Goal: Check status: Check status

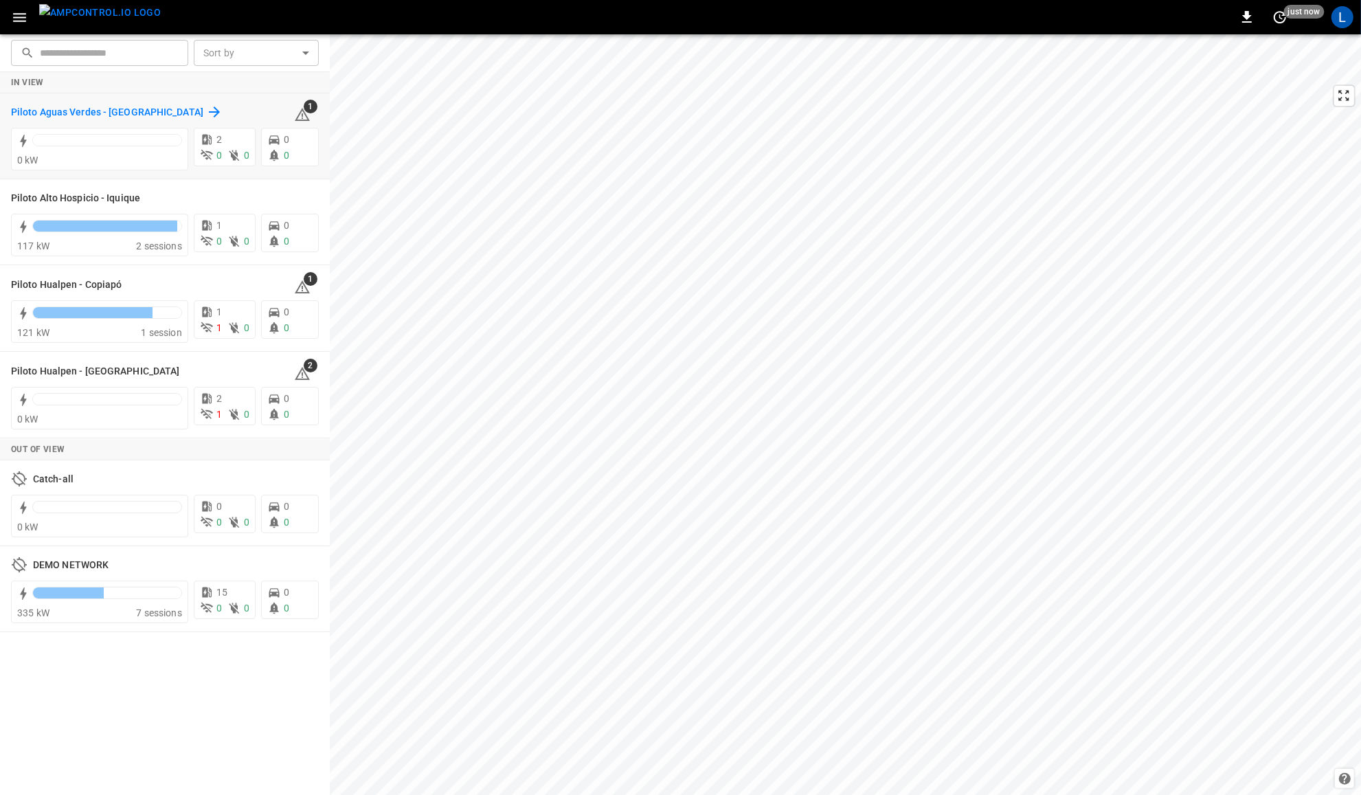
click at [110, 105] on h6 "Piloto Aguas Verdes - [GEOGRAPHIC_DATA]" at bounding box center [107, 112] width 192 height 15
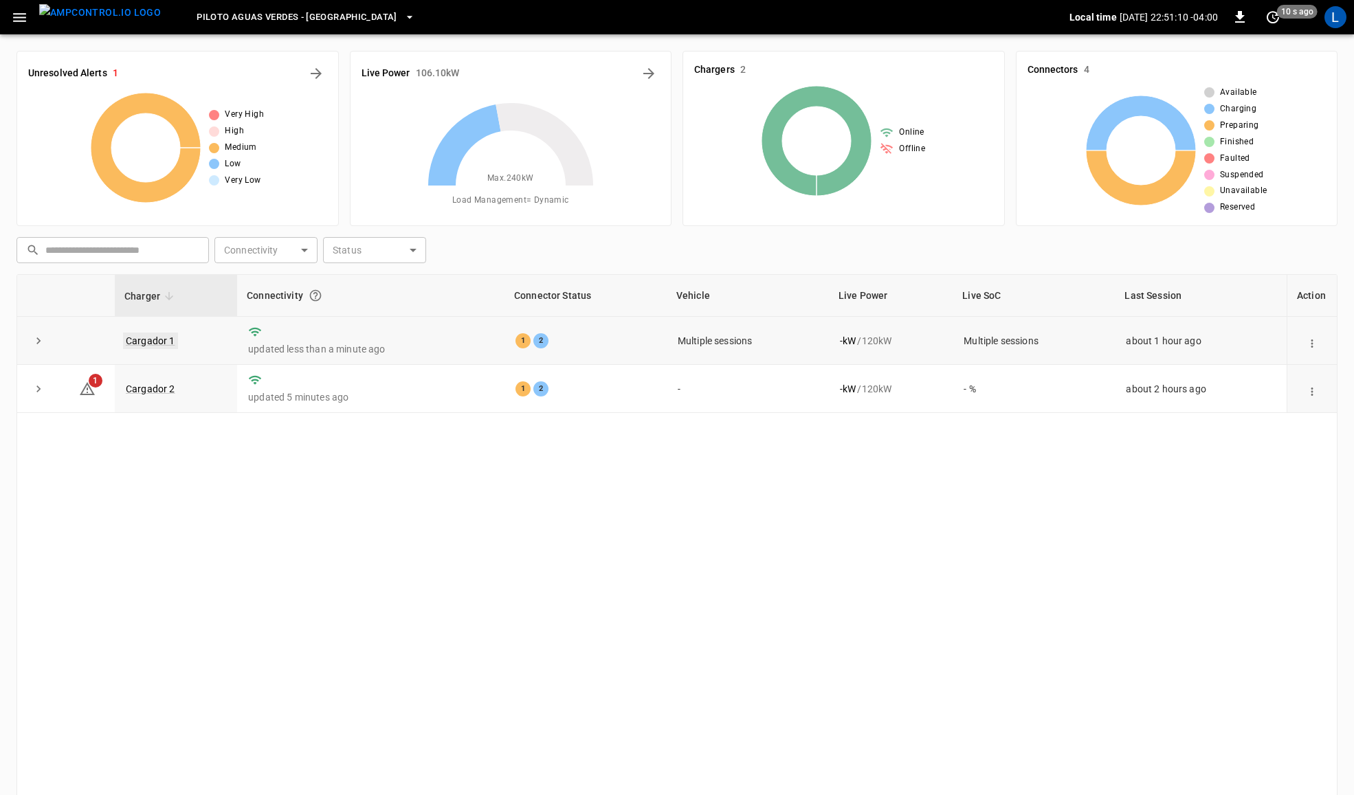
click at [150, 337] on link "Cargador 1" at bounding box center [150, 341] width 55 height 16
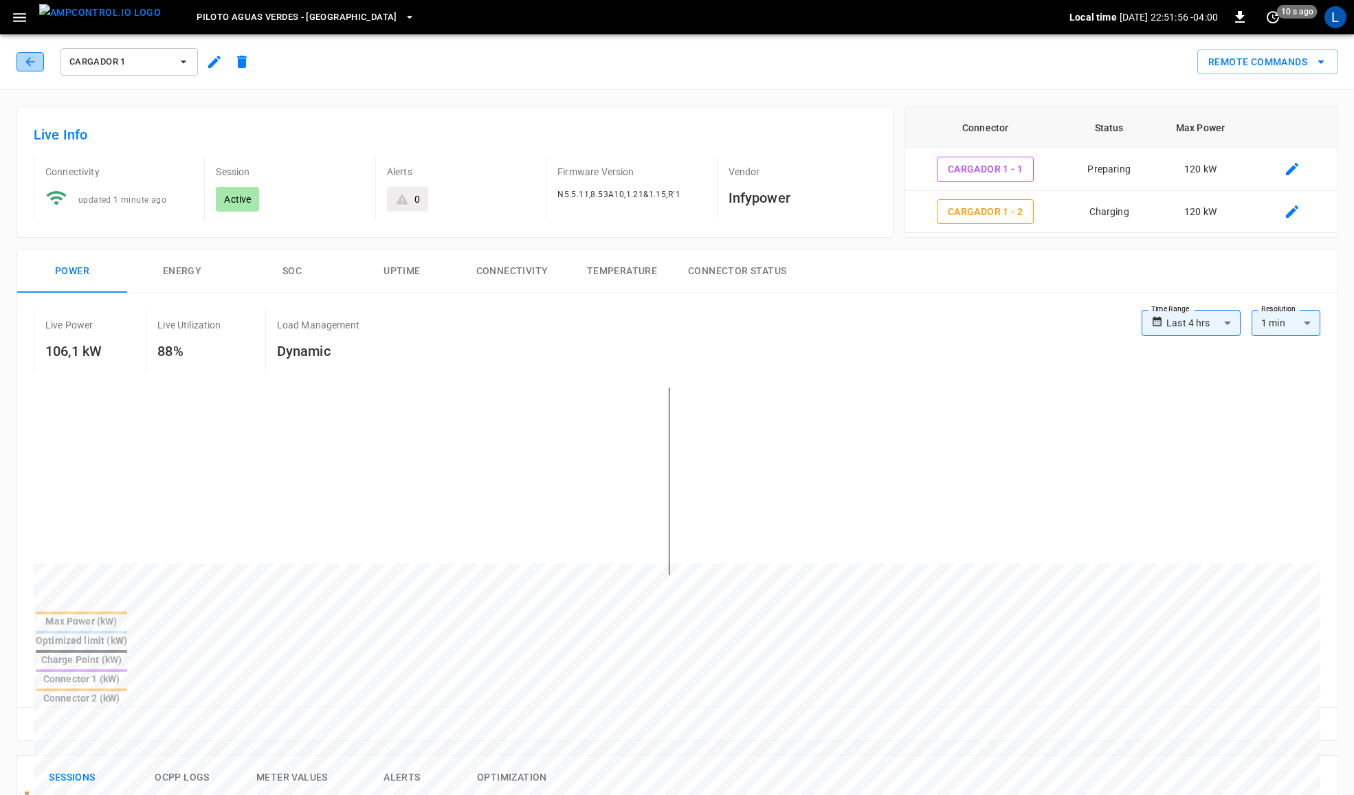
click at [43, 60] on button "button" at bounding box center [29, 61] width 27 height 19
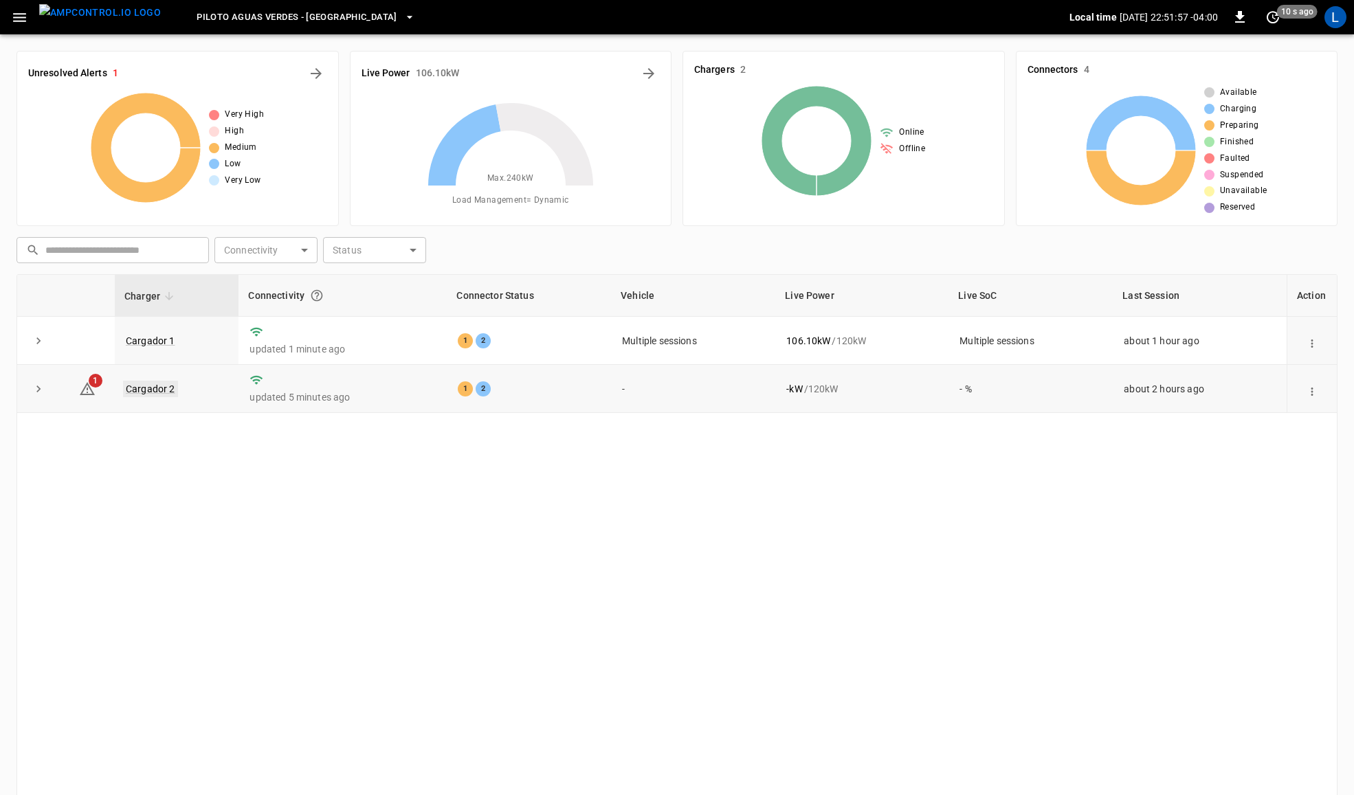
click at [140, 385] on link "Cargador 2" at bounding box center [150, 389] width 55 height 16
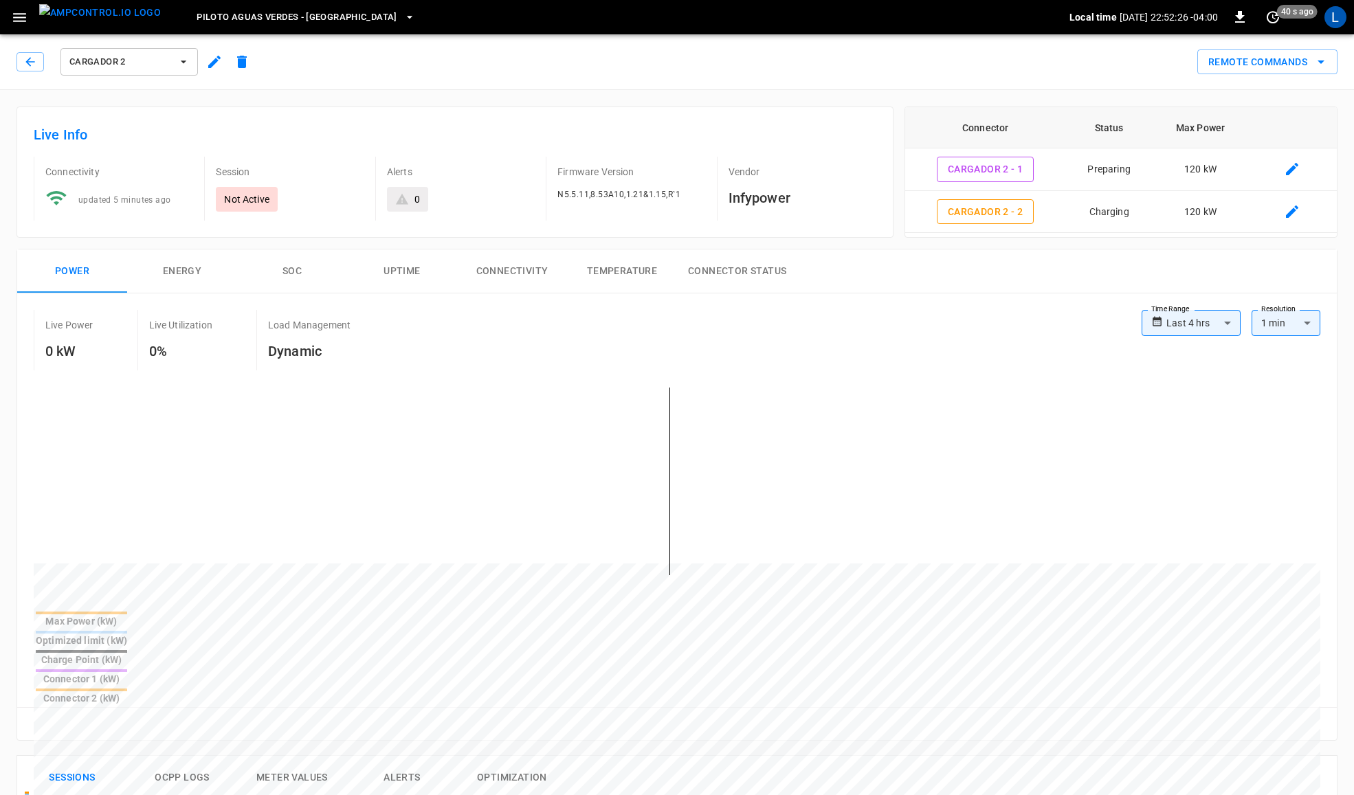
click at [8, 19] on button "button" at bounding box center [19, 17] width 28 height 25
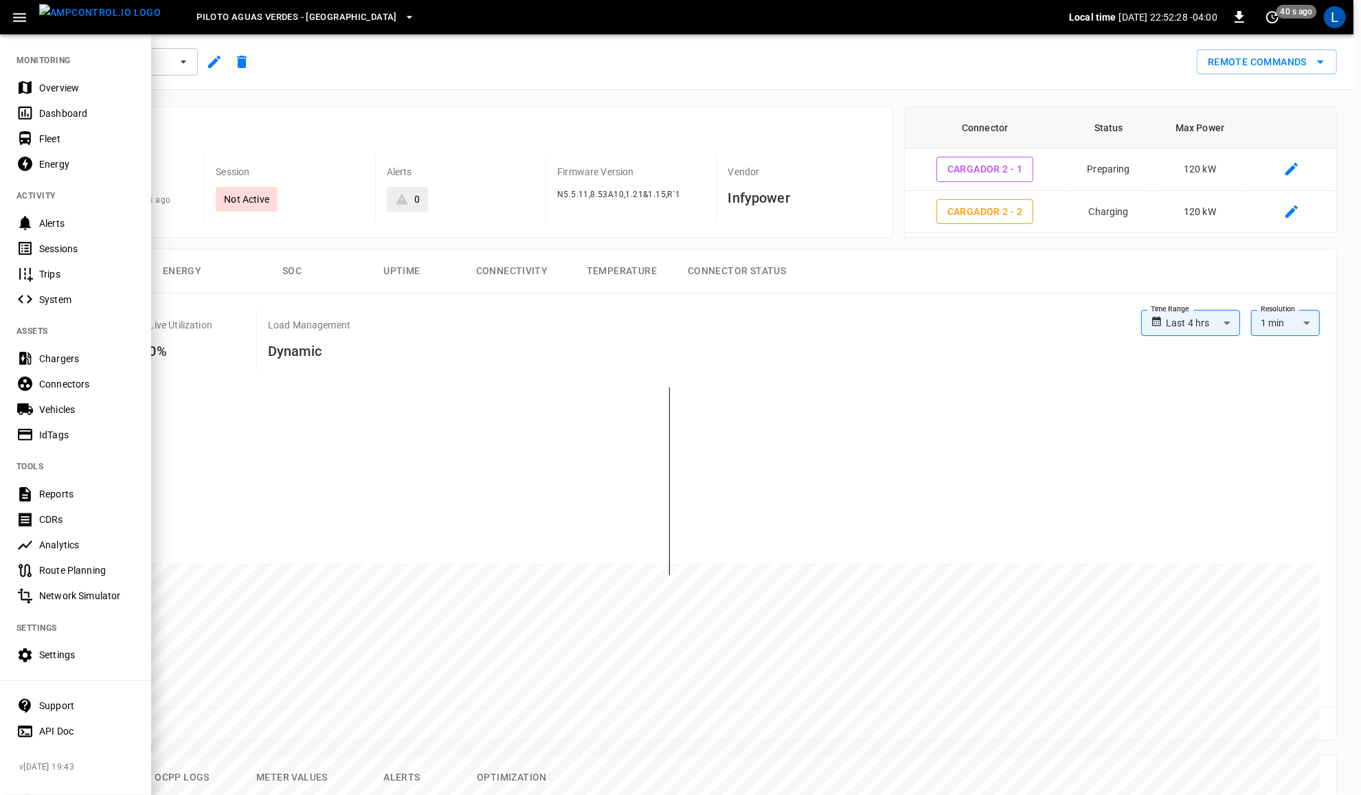
click at [90, 377] on div "Connectors" at bounding box center [87, 384] width 96 height 14
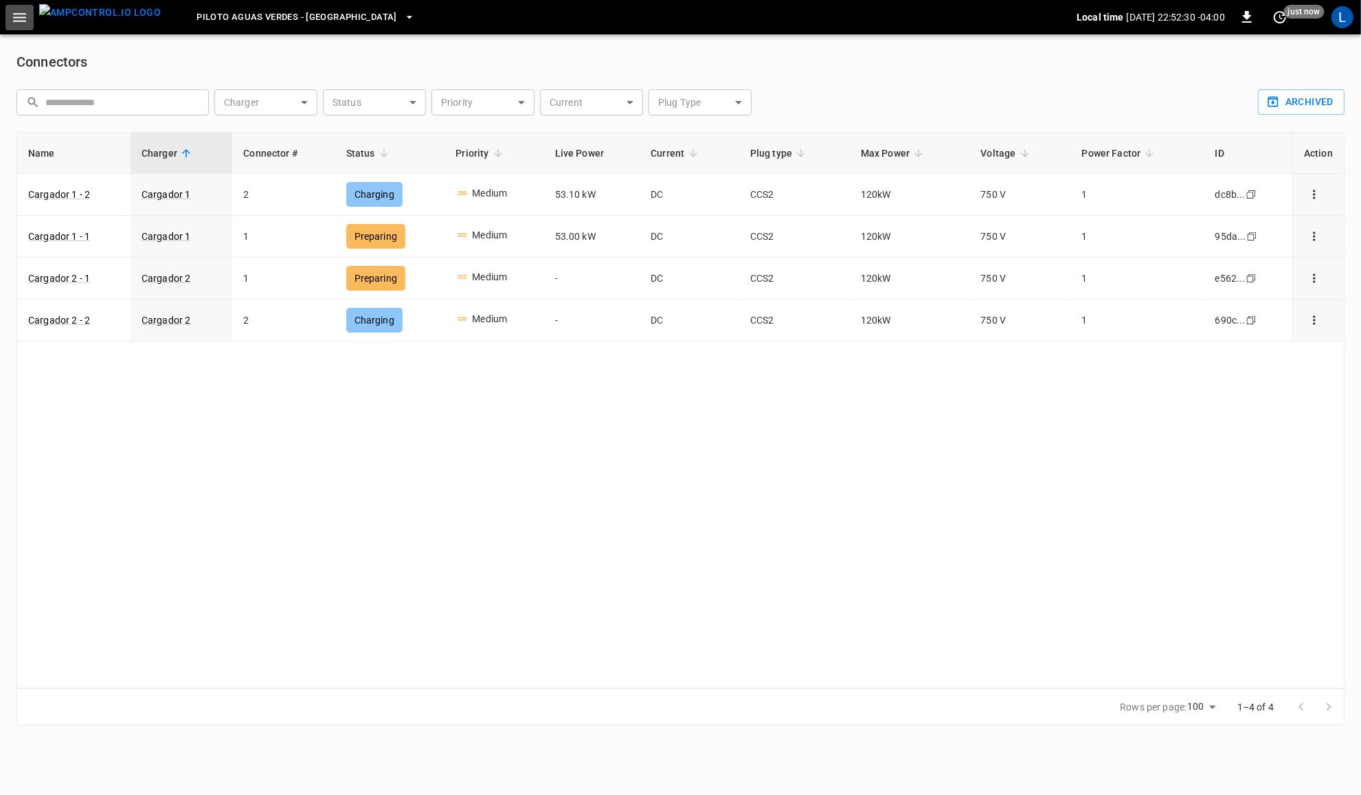
click at [28, 19] on button "button" at bounding box center [19, 17] width 28 height 25
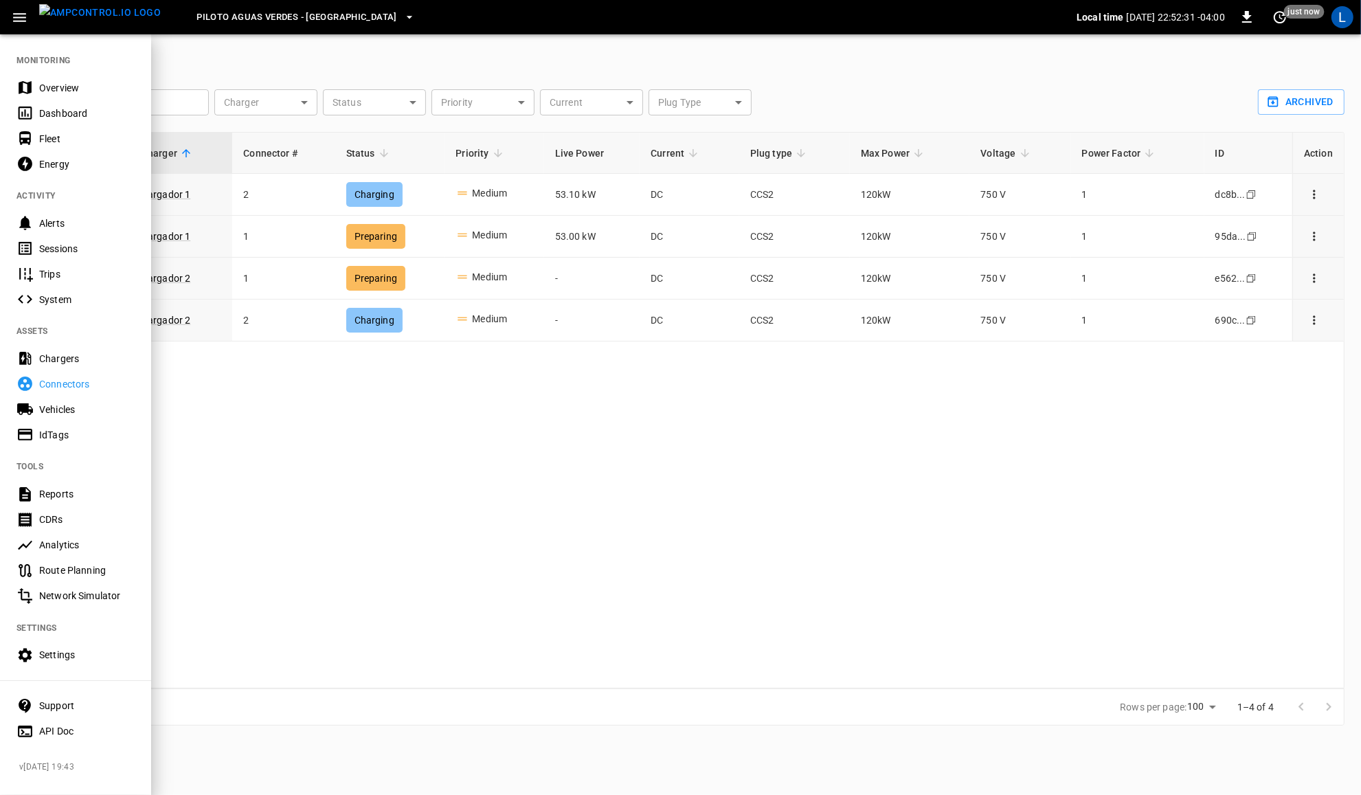
click at [52, 348] on div "Chargers" at bounding box center [75, 358] width 151 height 25
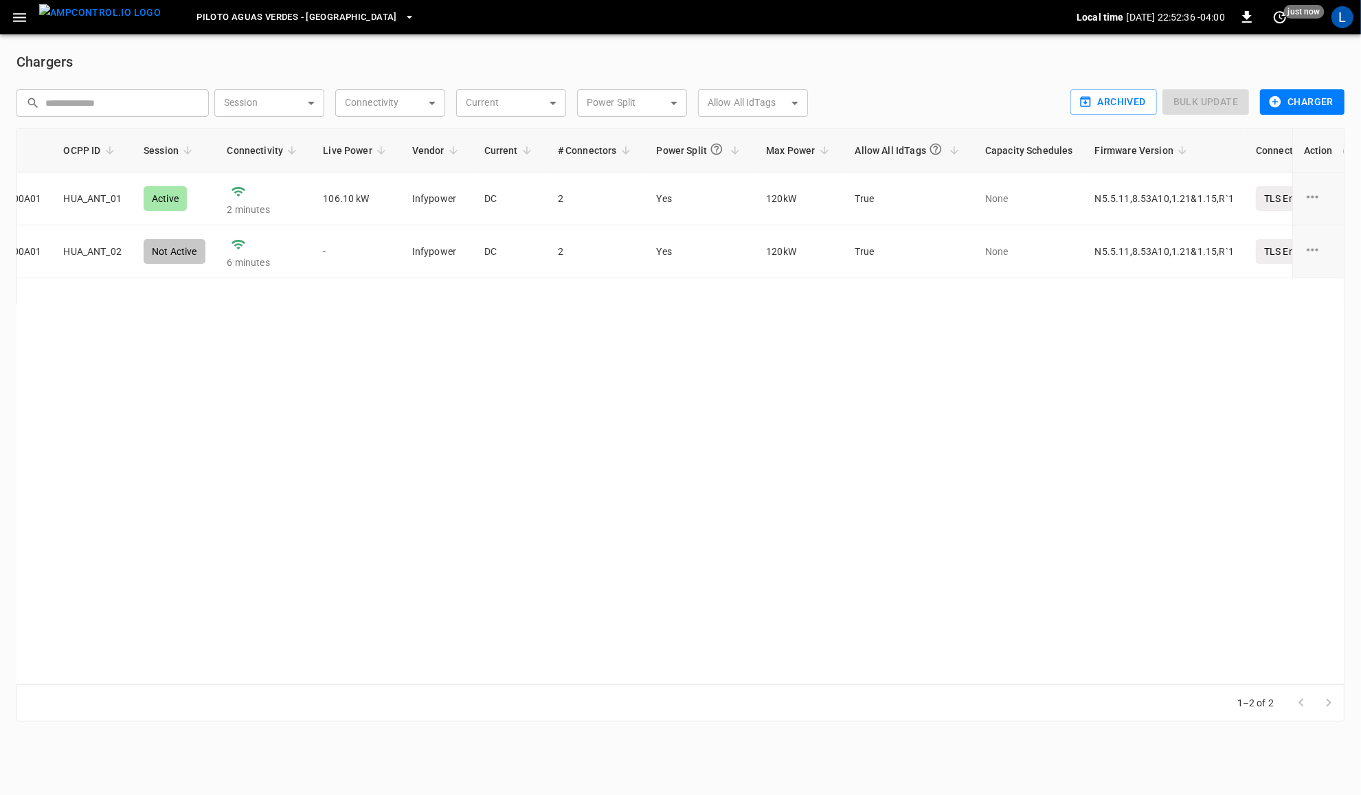
scroll to position [0, 221]
click at [403, 10] on icon "button" at bounding box center [410, 17] width 14 height 14
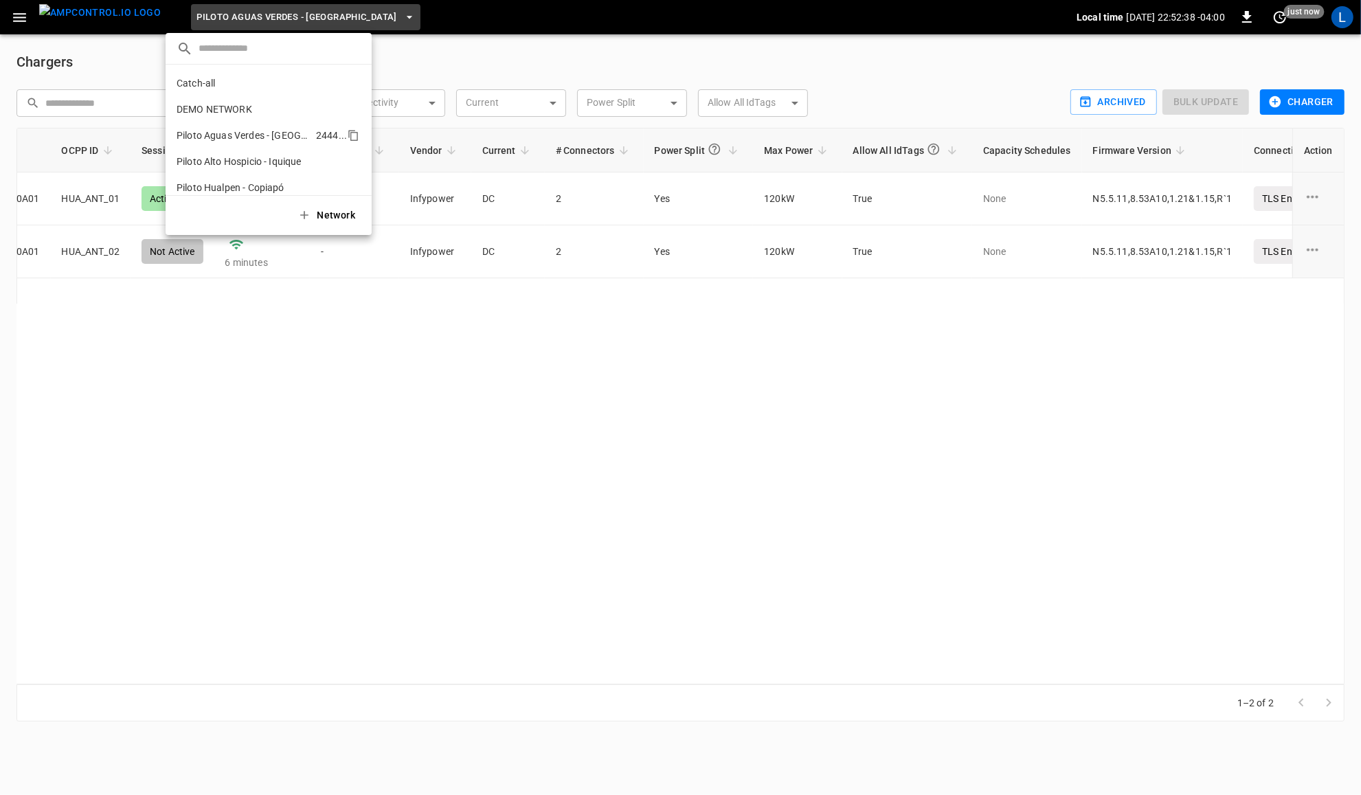
scroll to position [36, 0]
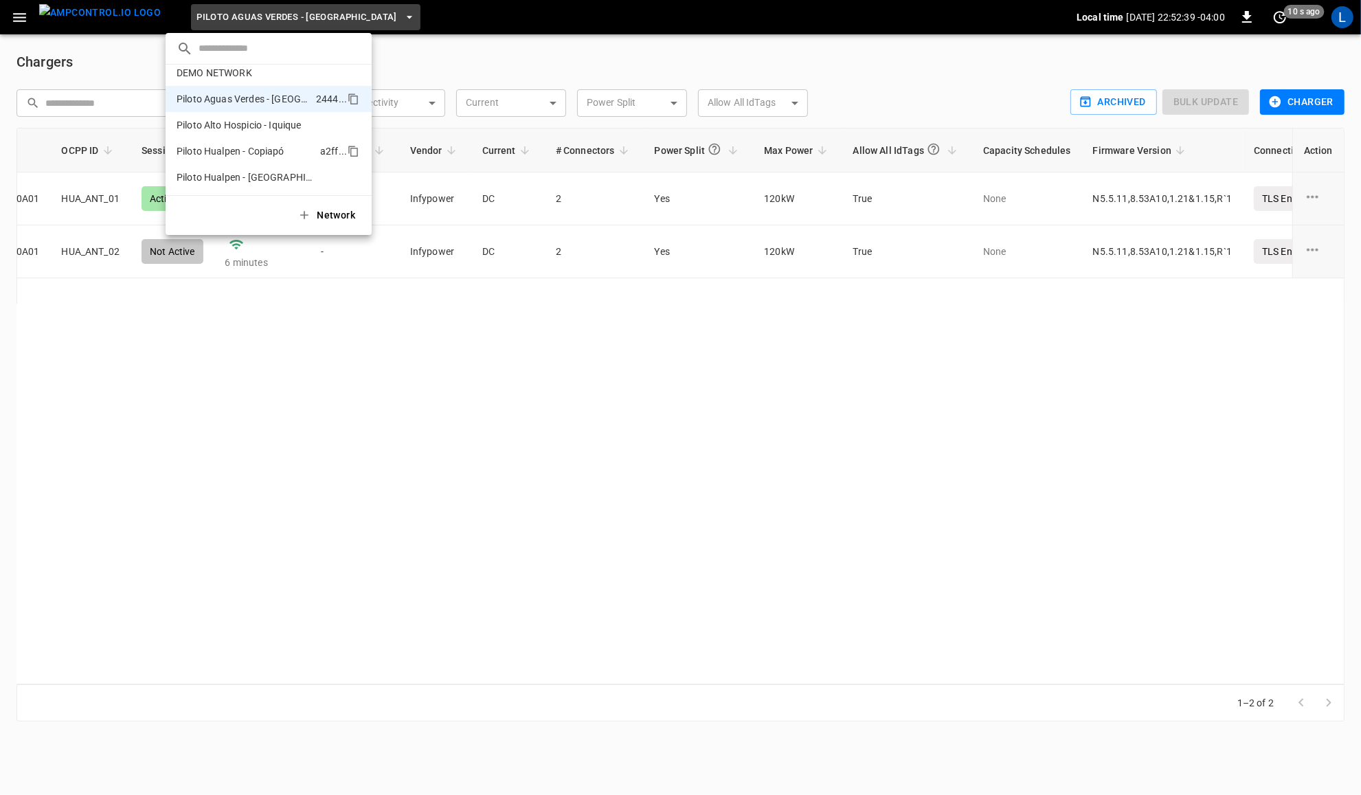
click at [291, 148] on li "Piloto Hualpen - Copiapó a2ff ..." at bounding box center [269, 151] width 206 height 26
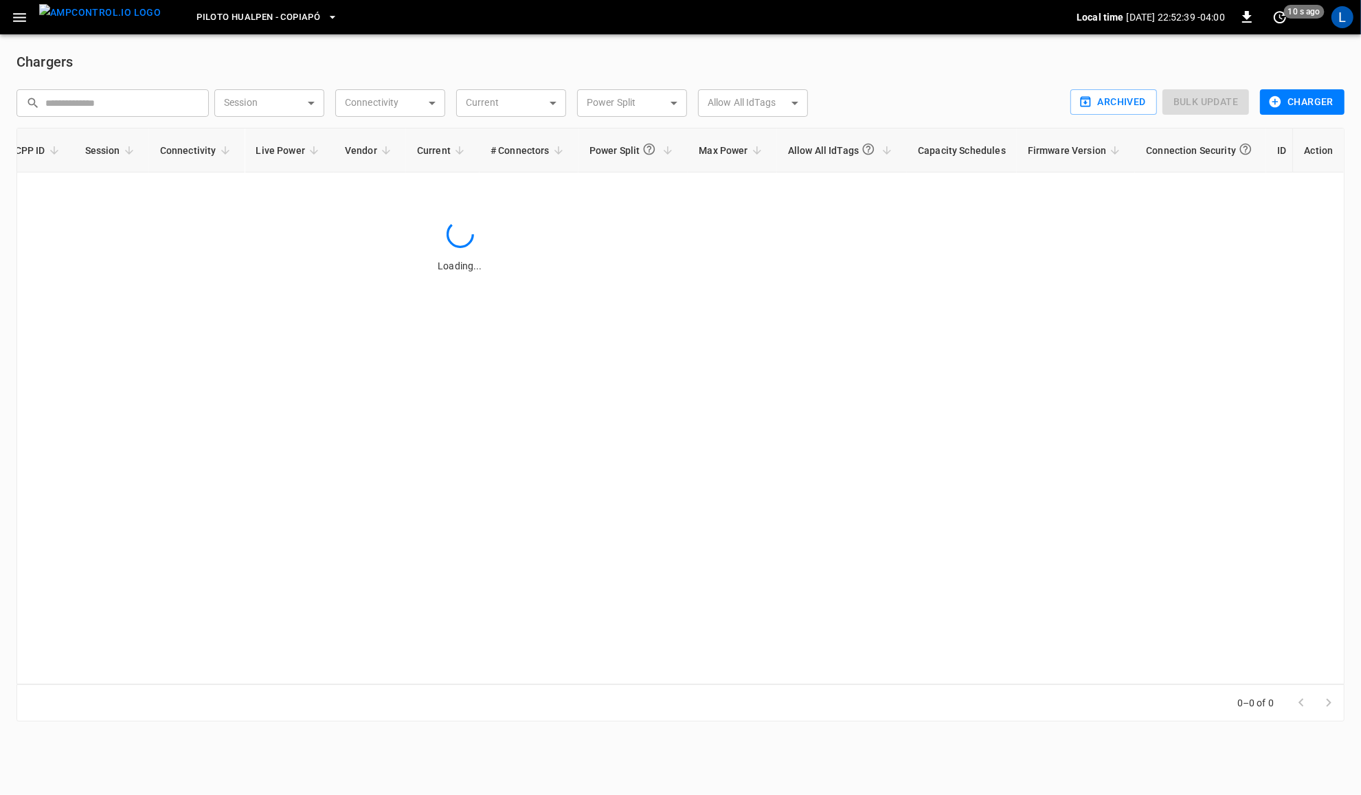
scroll to position [0, 214]
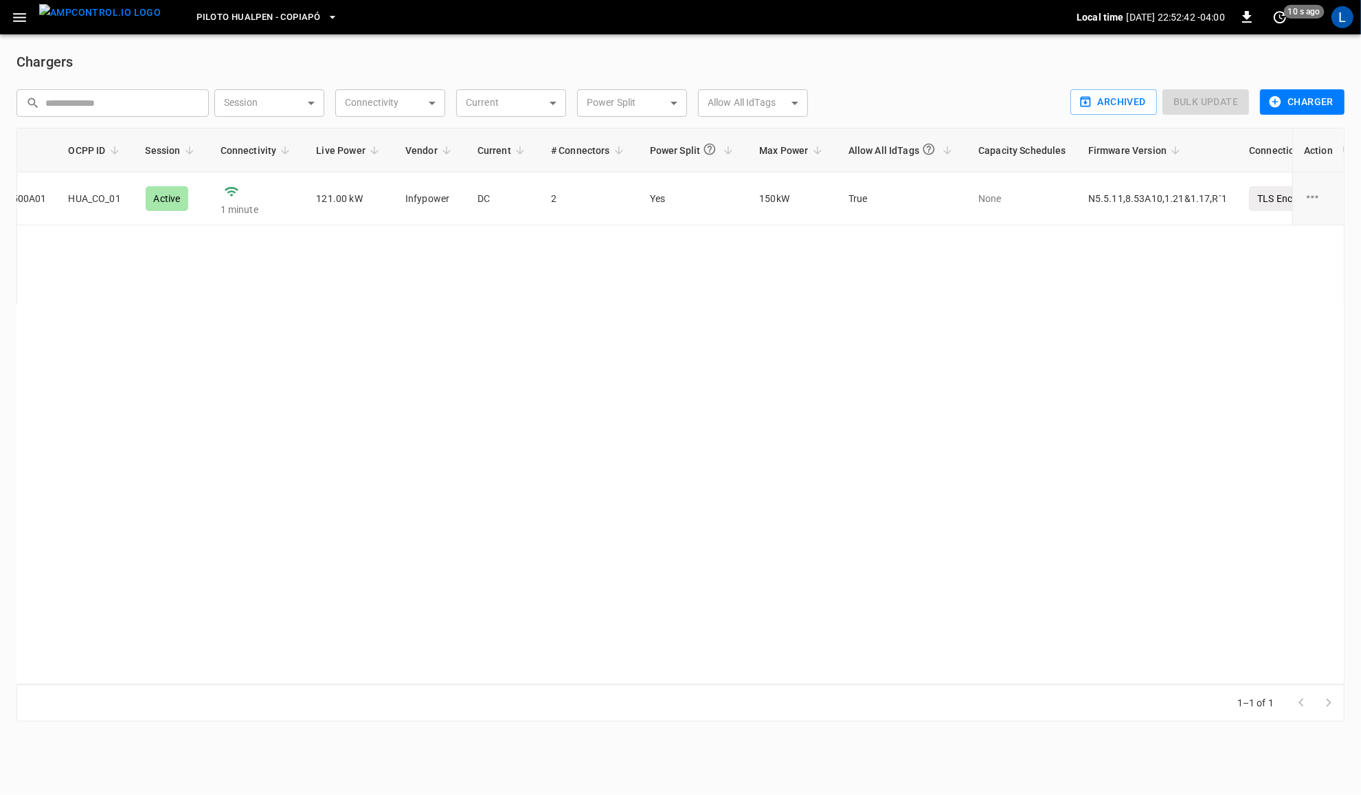
click at [284, 19] on span "Piloto Hualpen - Copiapó" at bounding box center [259, 18] width 124 height 16
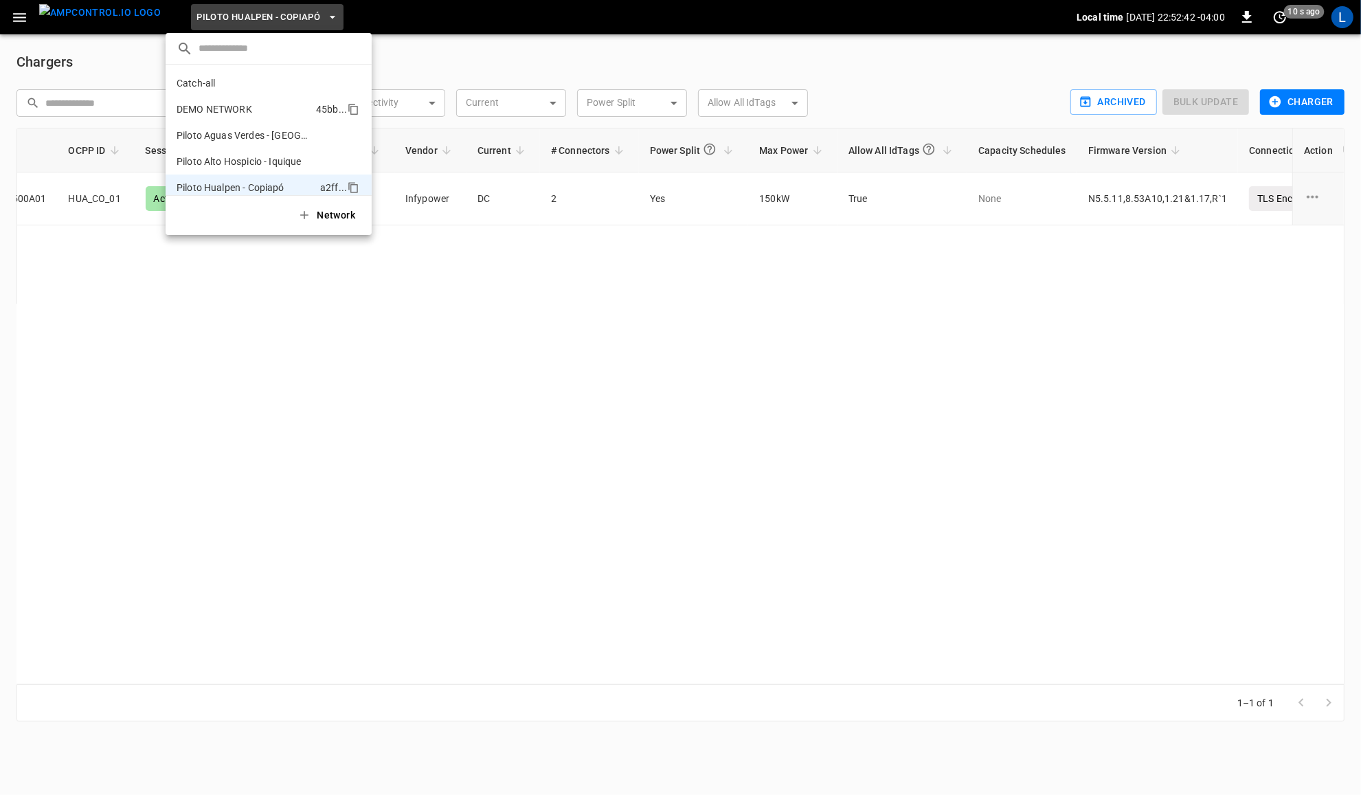
scroll to position [36, 0]
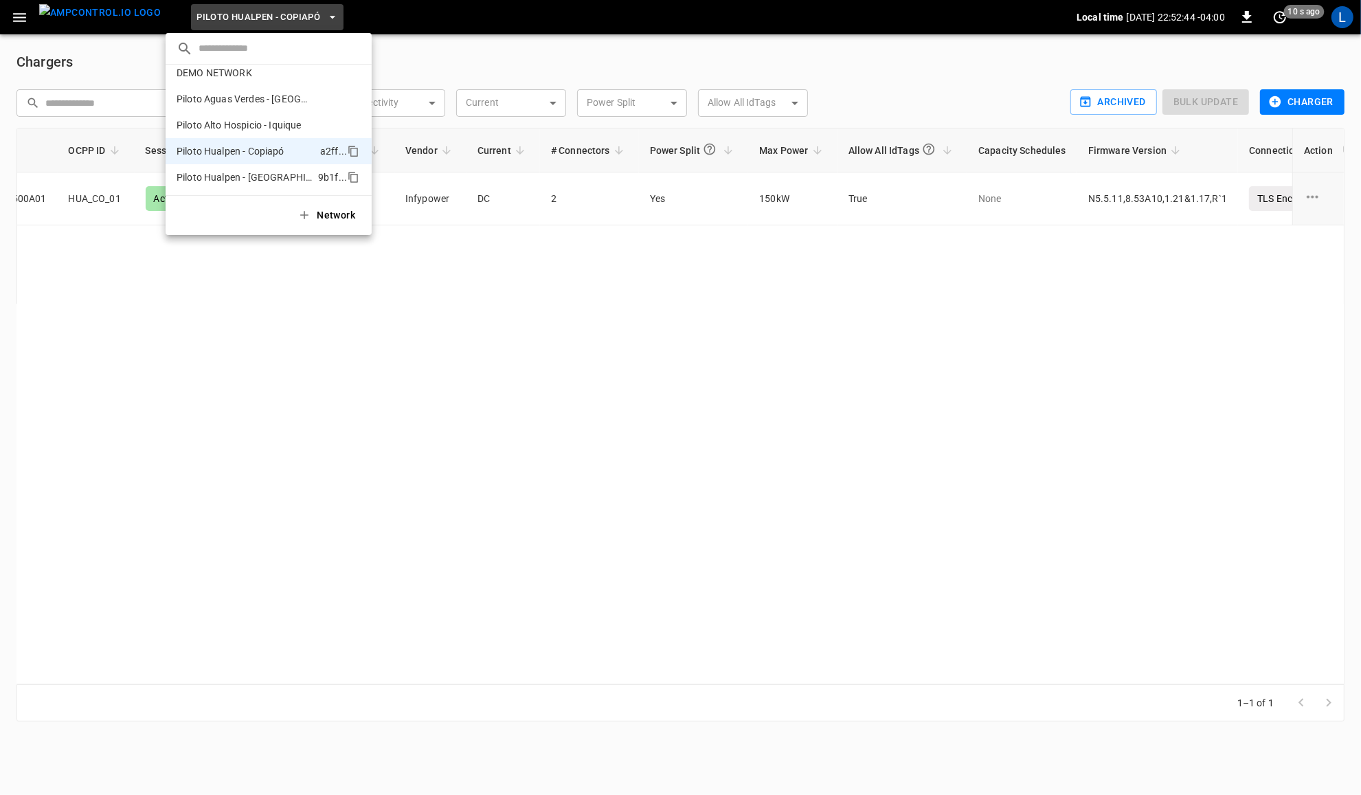
click at [282, 177] on p "Piloto Hualpen - [GEOGRAPHIC_DATA]" at bounding box center [245, 177] width 136 height 14
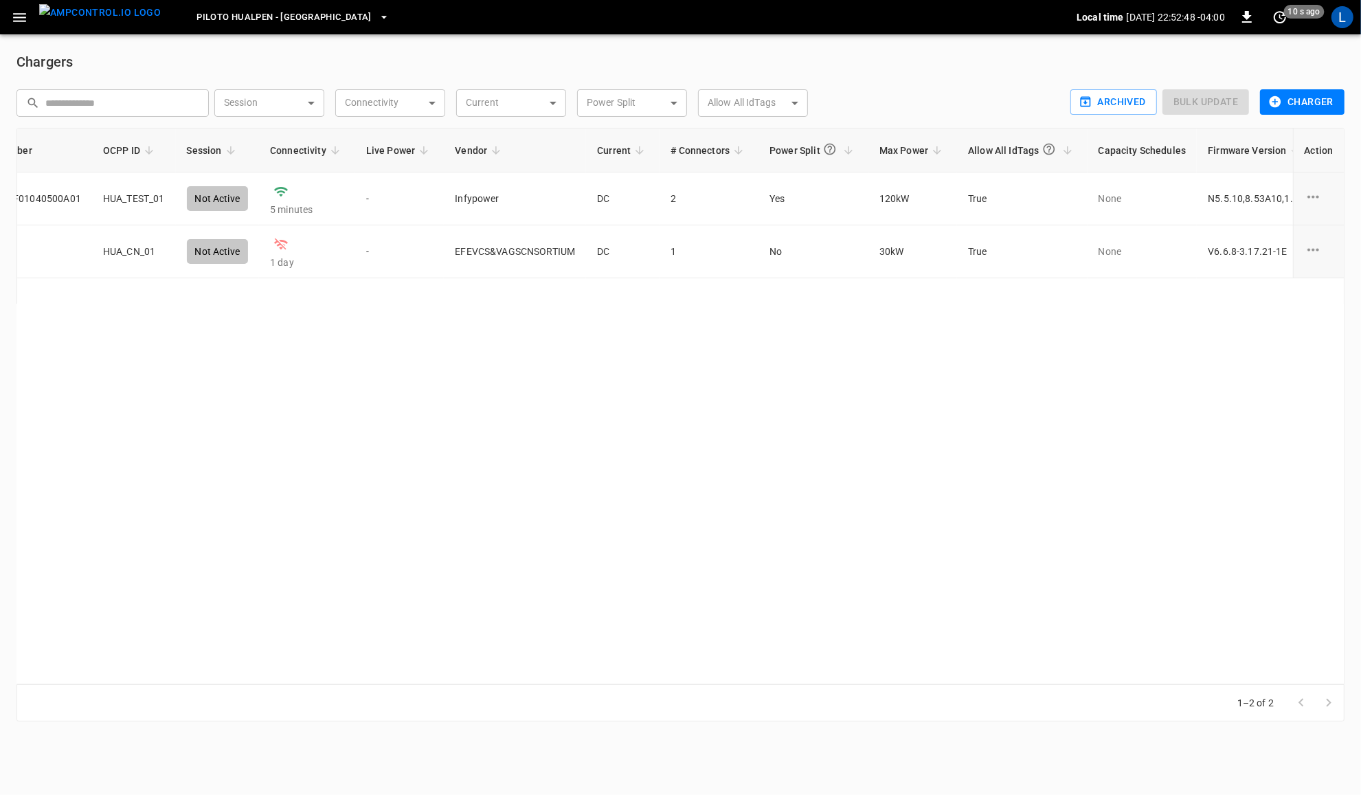
click at [272, 16] on span "Piloto Hualpen - [GEOGRAPHIC_DATA]" at bounding box center [284, 18] width 175 height 16
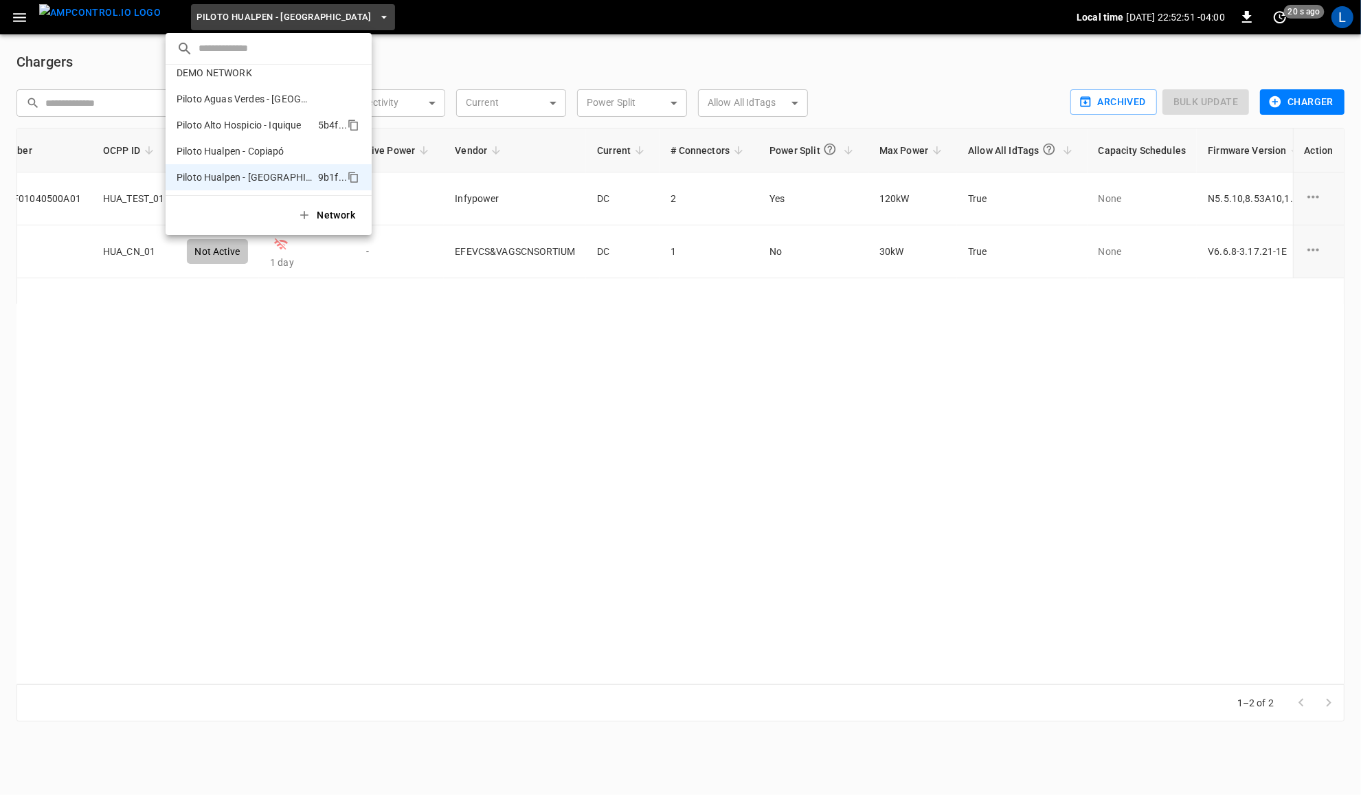
click at [270, 117] on li "Piloto Alto Hospicio - Iquique 5b4f ..." at bounding box center [269, 125] width 206 height 26
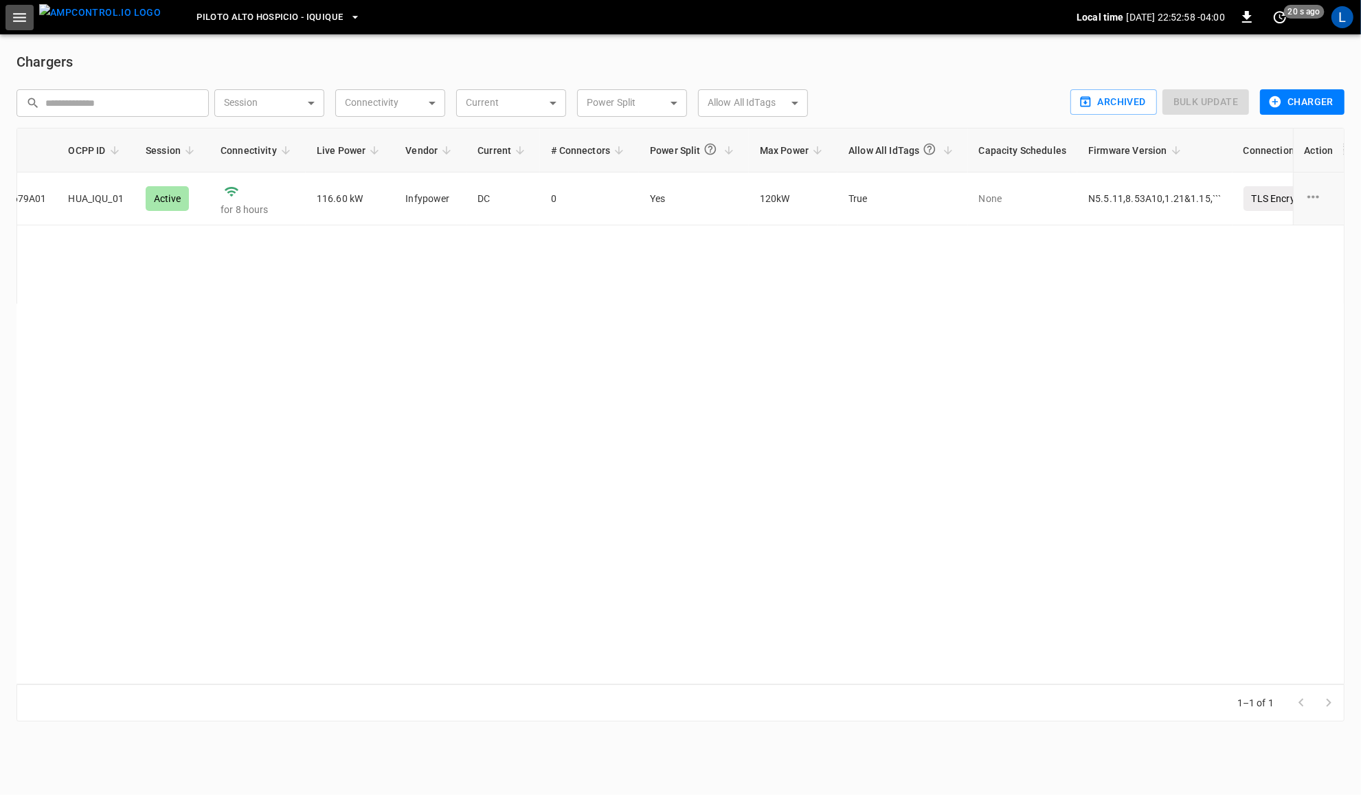
click at [22, 9] on icon "button" at bounding box center [19, 17] width 17 height 17
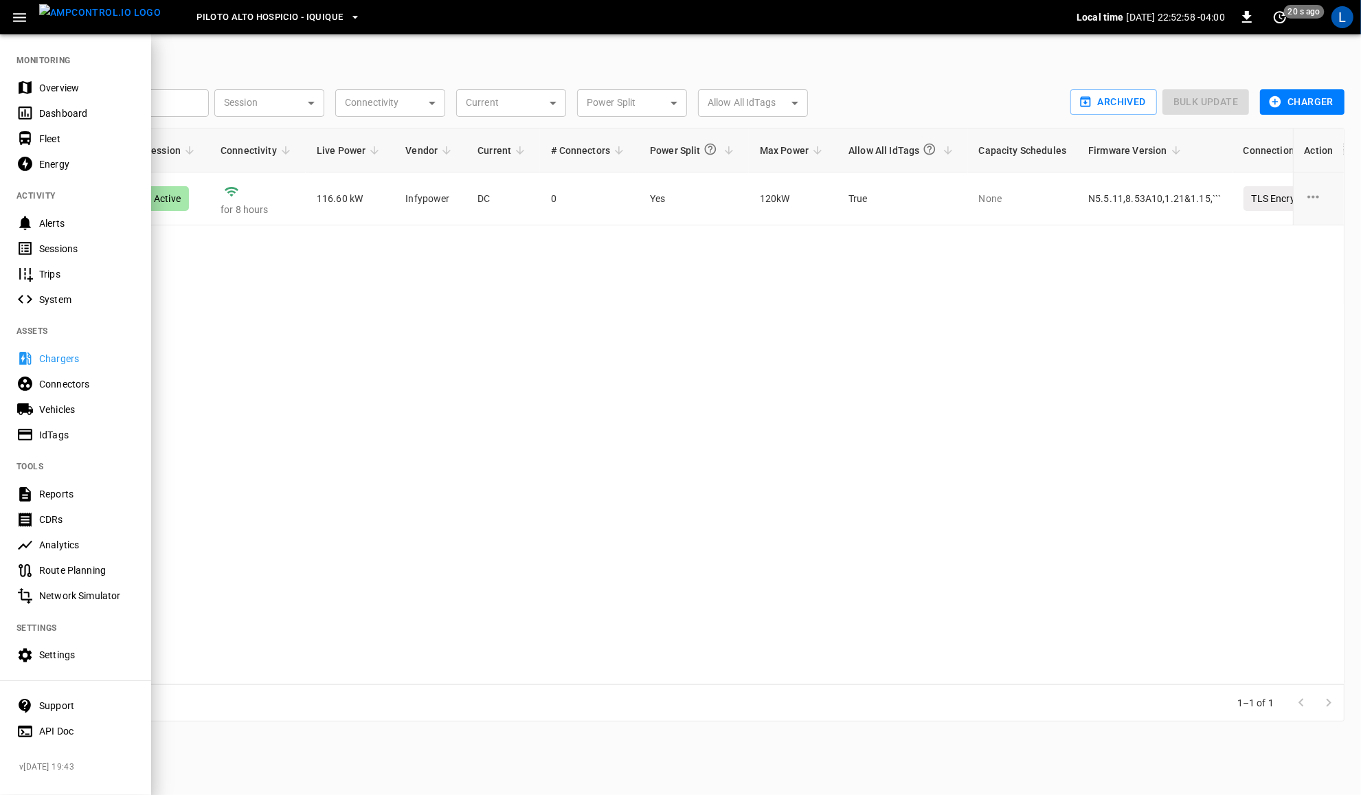
click at [65, 115] on div "Dashboard" at bounding box center [87, 114] width 96 height 14
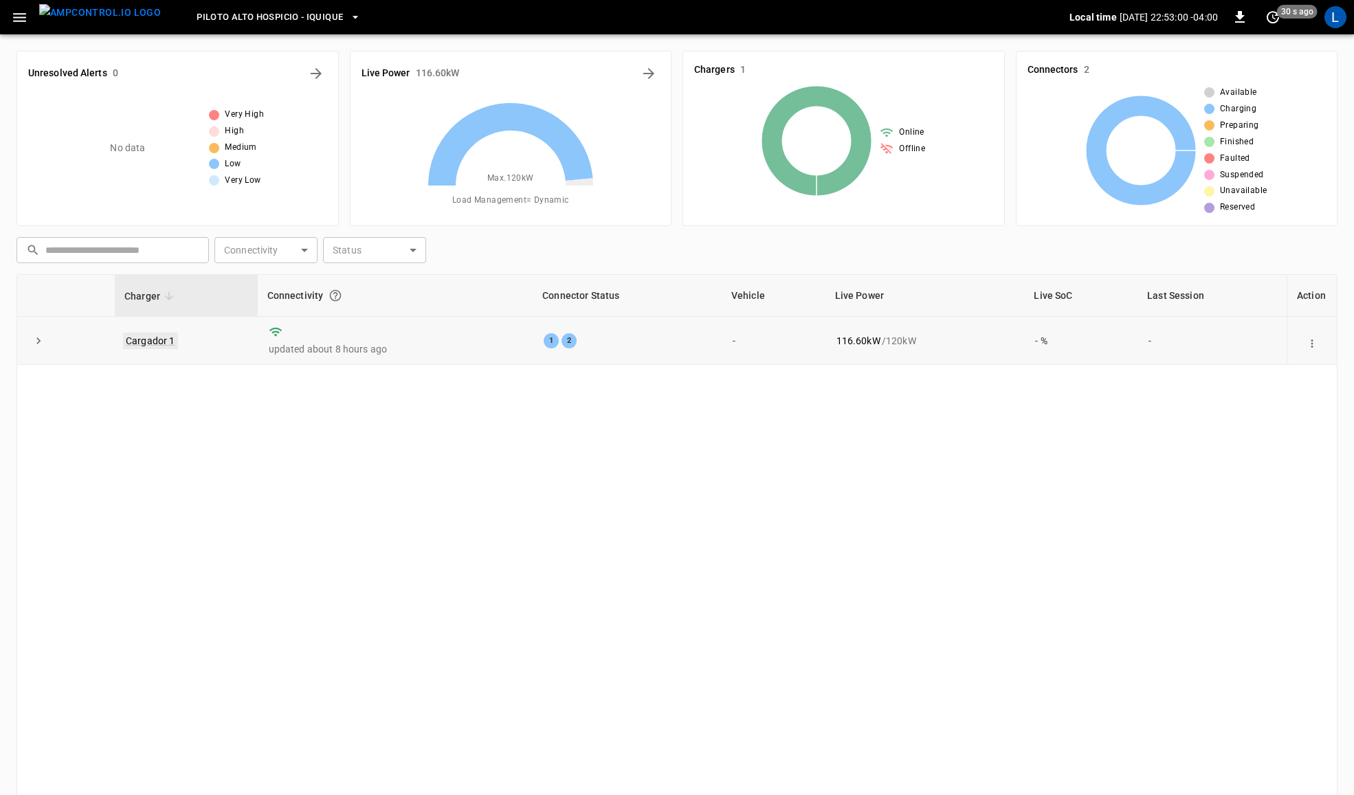
click at [172, 339] on link "Cargador 1" at bounding box center [150, 341] width 55 height 16
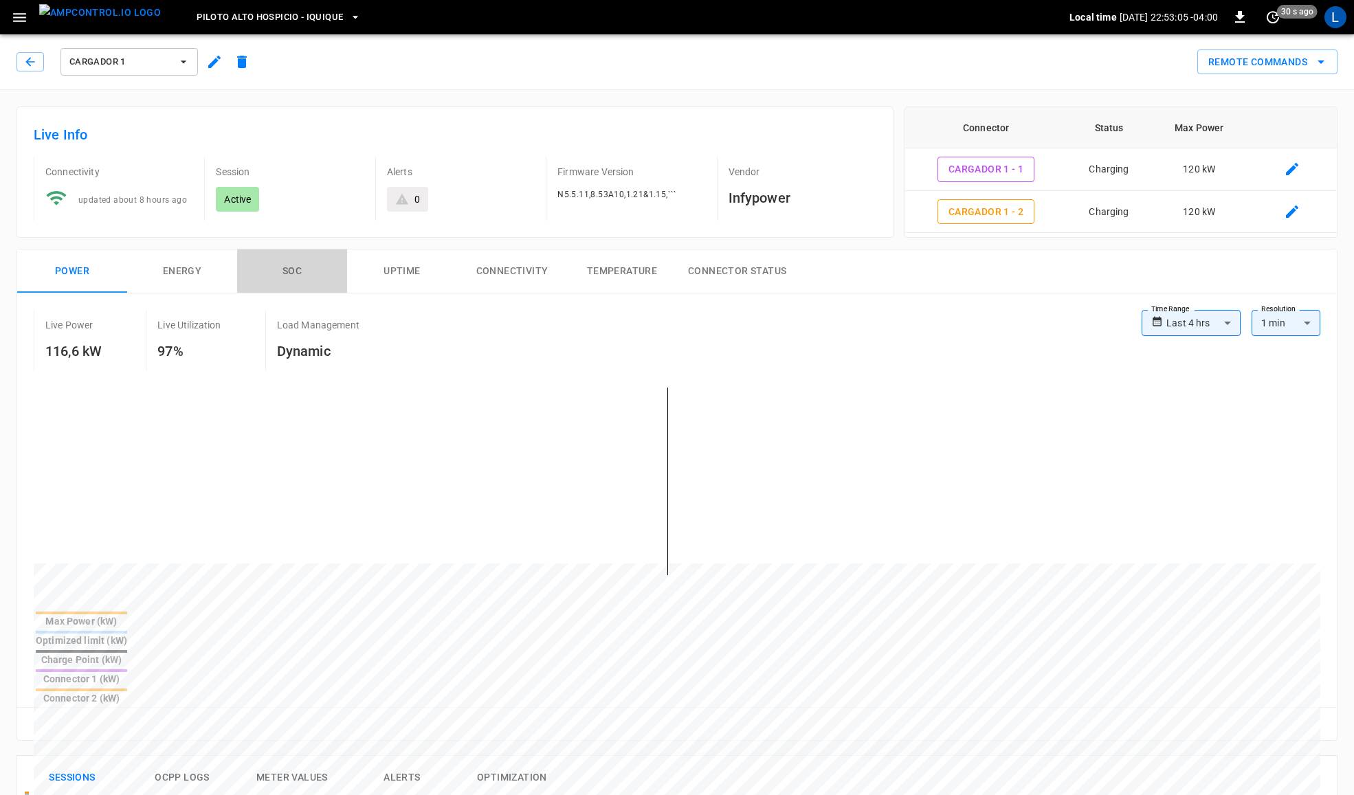
click at [311, 279] on button "SOC" at bounding box center [292, 271] width 110 height 44
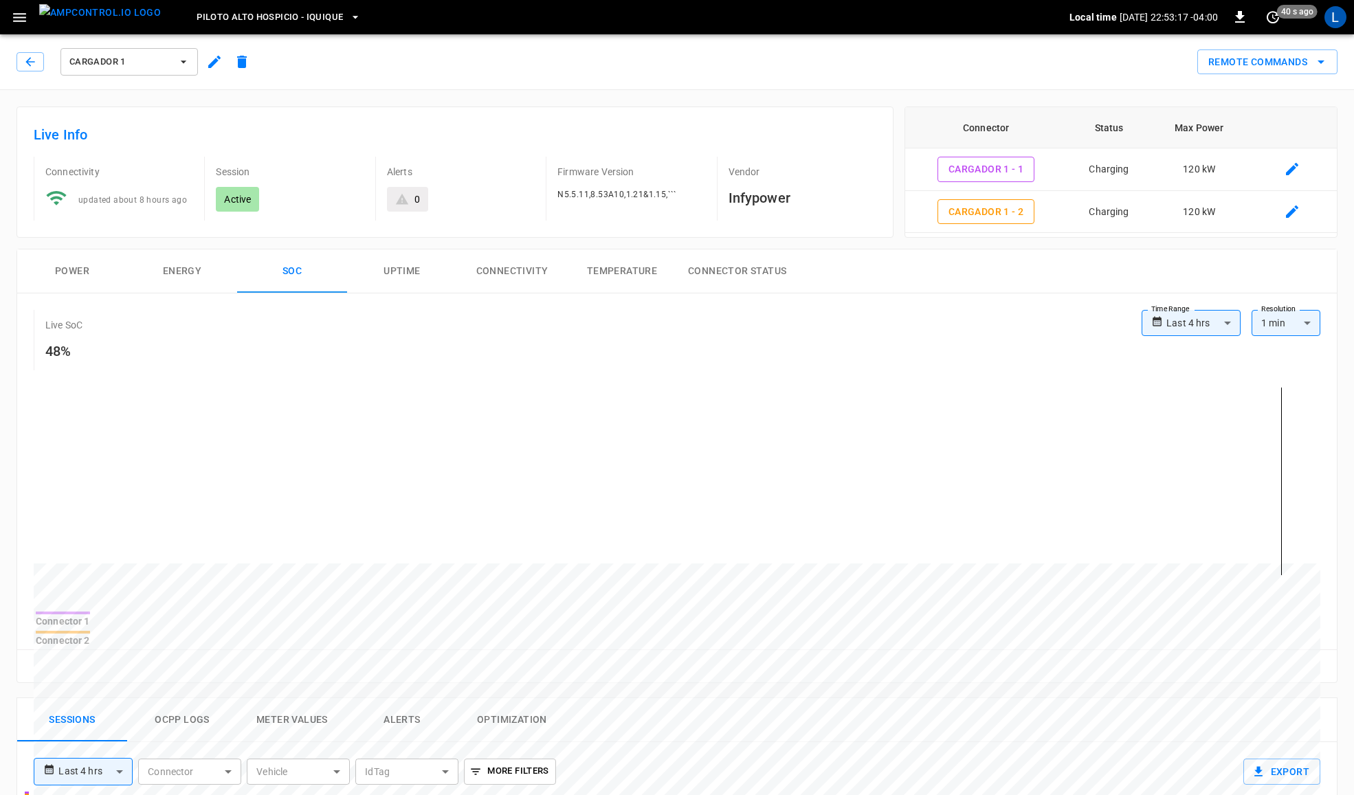
click at [96, 279] on button "Power" at bounding box center [72, 271] width 110 height 44
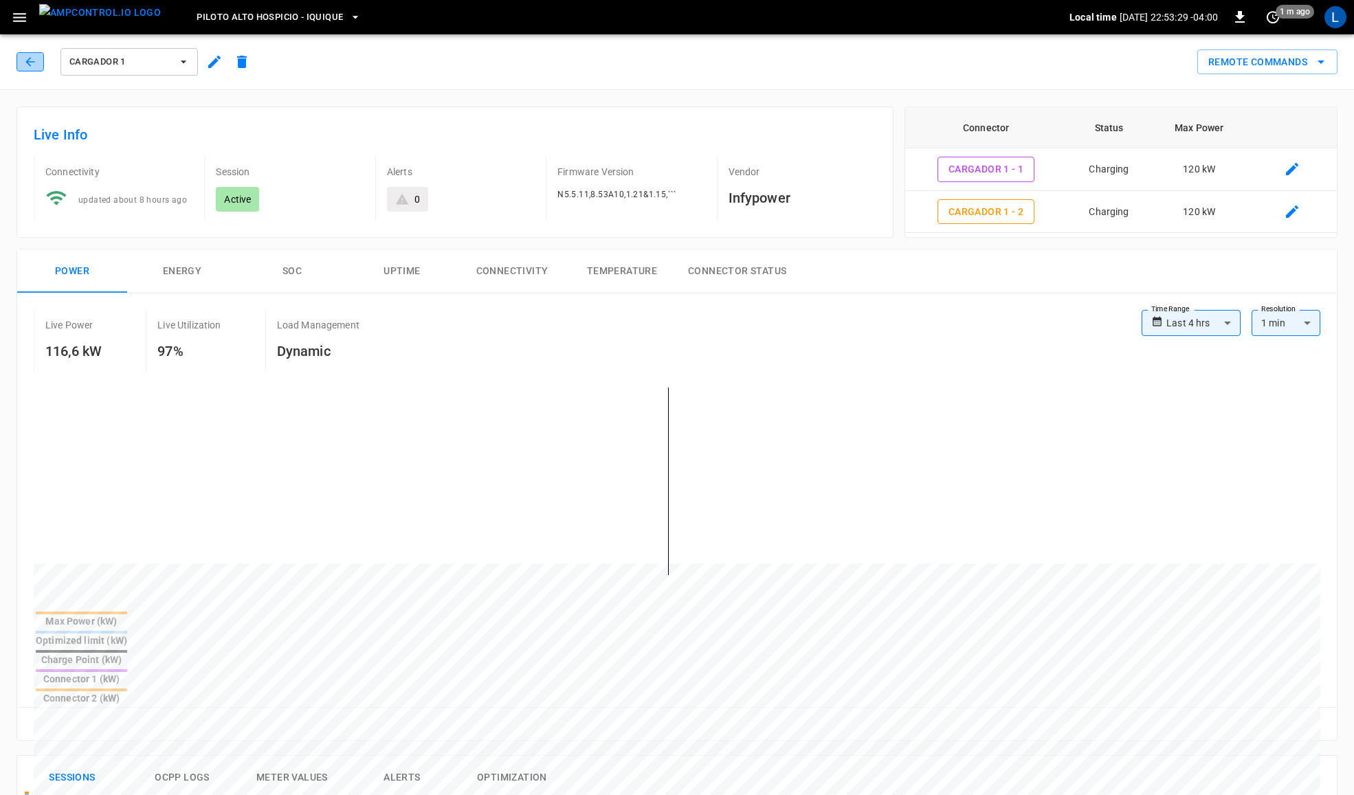
click at [22, 54] on button "button" at bounding box center [29, 61] width 27 height 19
